Goal: Find specific page/section: Find specific page/section

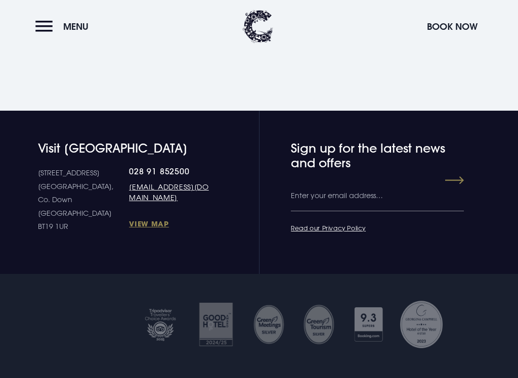
scroll to position [1296, 0]
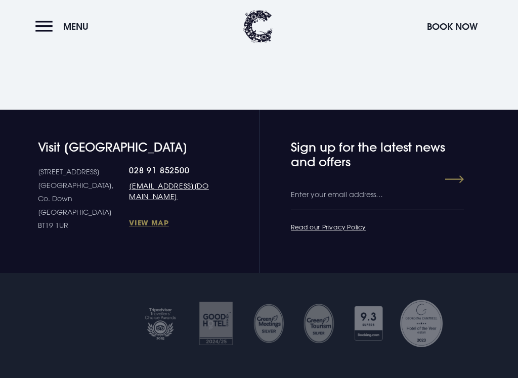
click at [129, 228] on link "View Map" at bounding box center [169, 223] width 81 height 10
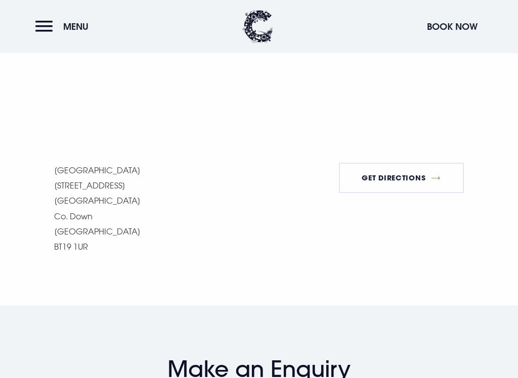
scroll to position [782, 0]
click at [406, 178] on link "Get Directions" at bounding box center [401, 177] width 125 height 30
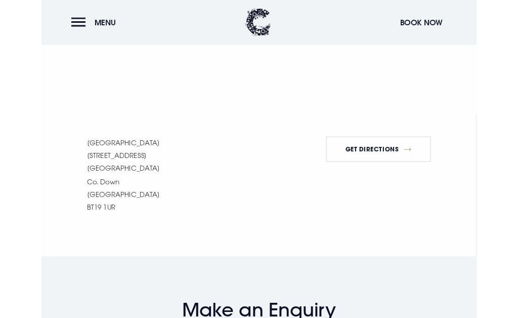
scroll to position [814, 0]
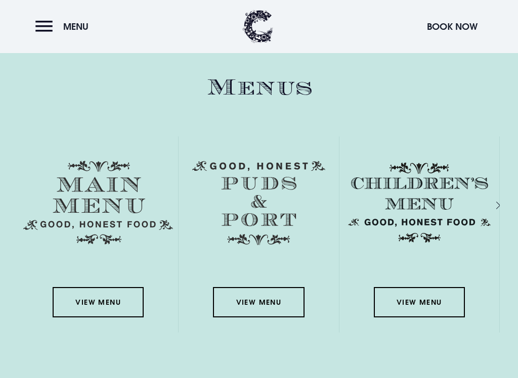
scroll to position [1394, 0]
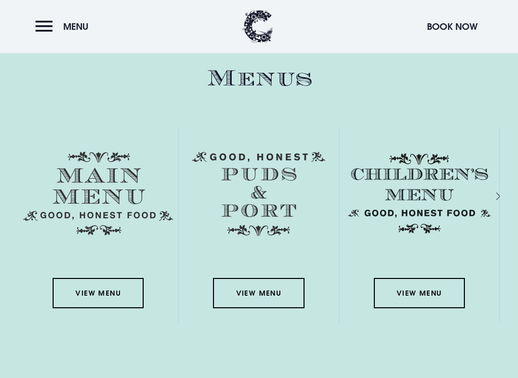
click at [87, 299] on link "View Menu" at bounding box center [98, 293] width 91 height 30
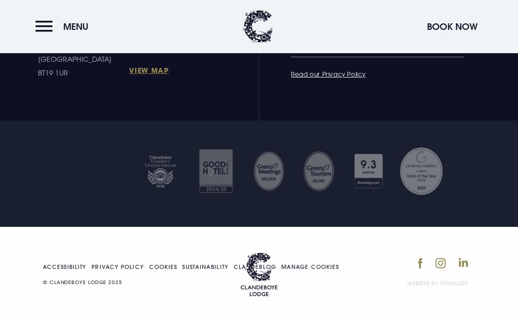
scroll to position [3054, 0]
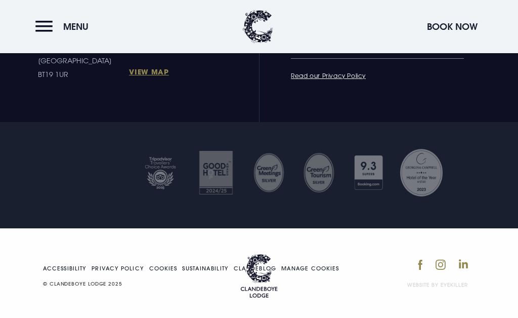
click at [129, 67] on link "View Map" at bounding box center [169, 72] width 81 height 10
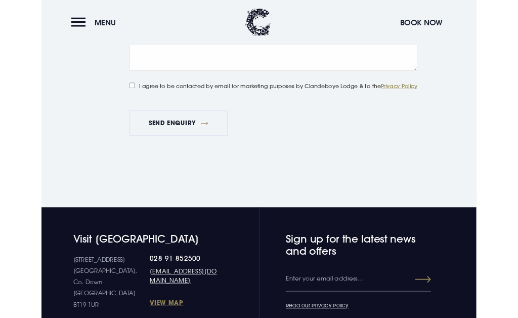
scroll to position [1672, 0]
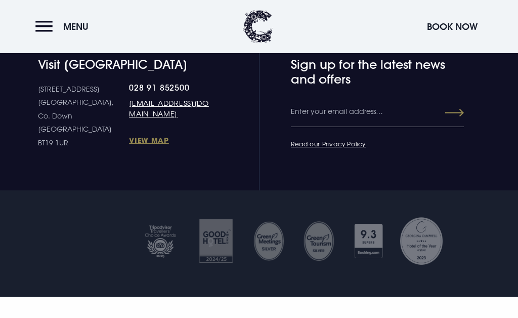
click at [129, 145] on link "View Map" at bounding box center [169, 140] width 81 height 10
